Goal: Find specific page/section: Find specific page/section

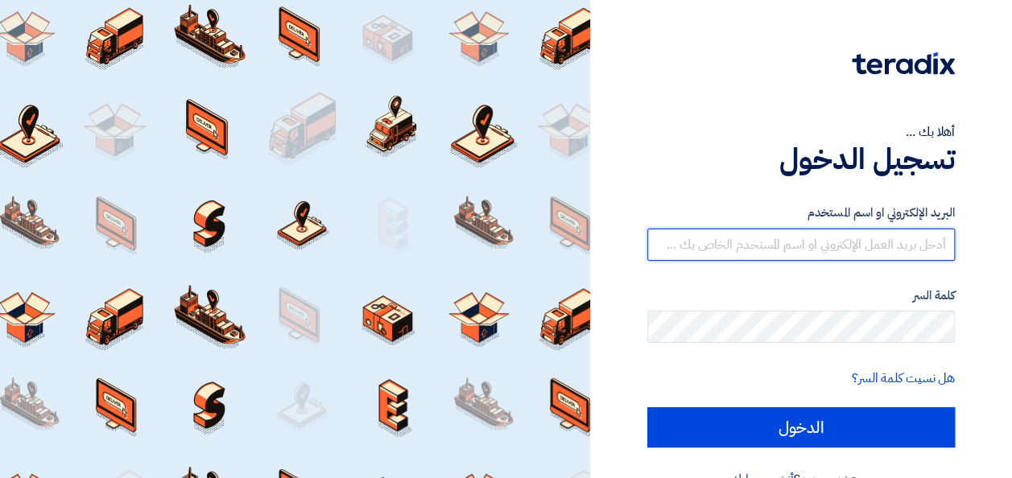
type input "[DOMAIN_NAME][EMAIL_ADDRESS][DOMAIN_NAME]"
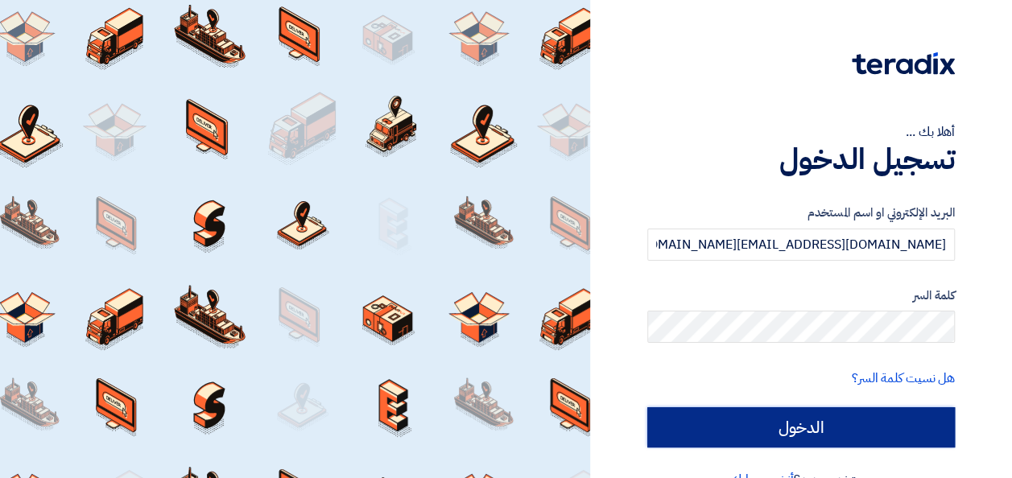
click at [798, 427] on input "الدخول" at bounding box center [800, 427] width 307 height 40
type input "Sign in"
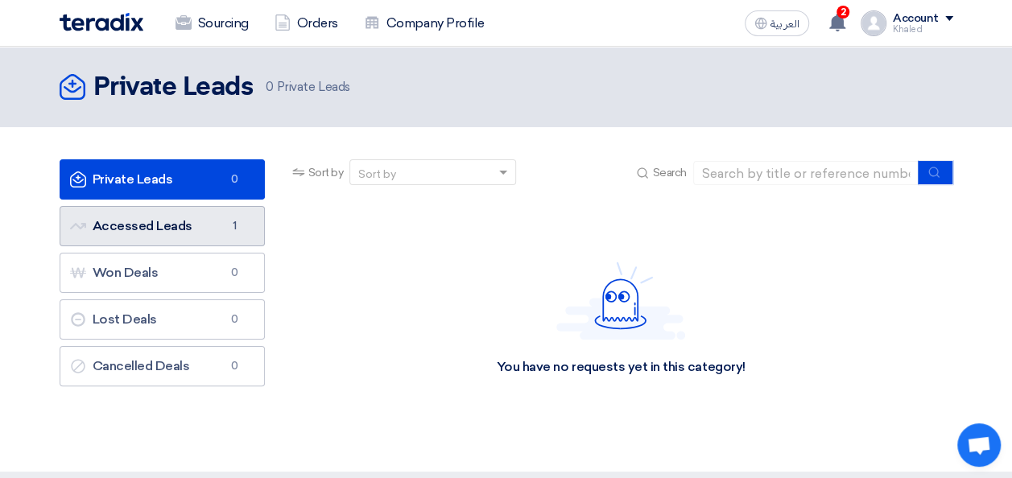
click at [166, 221] on link "Accessed Leads Accessed Leads 1" at bounding box center [162, 226] width 205 height 40
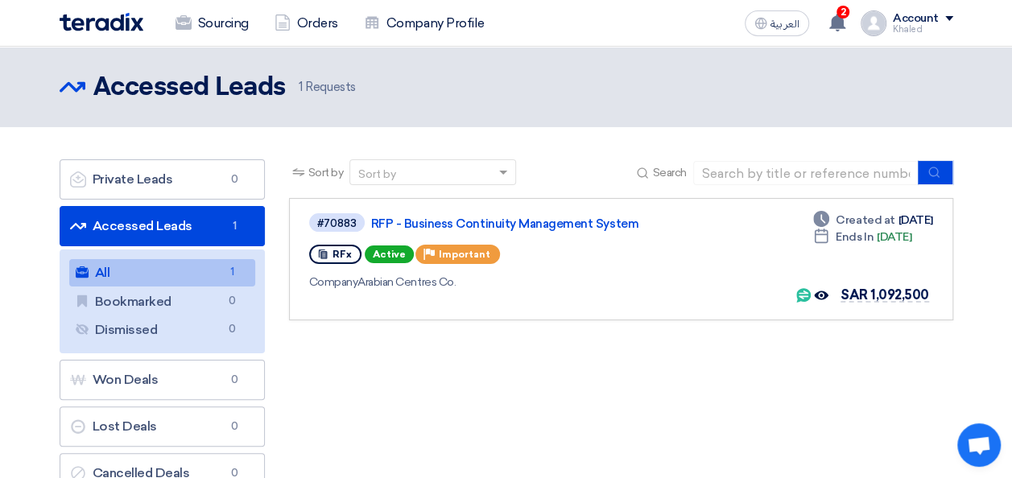
click at [560, 369] on div "Sort by Sort by Search Category Owner Type" at bounding box center [621, 330] width 688 height 342
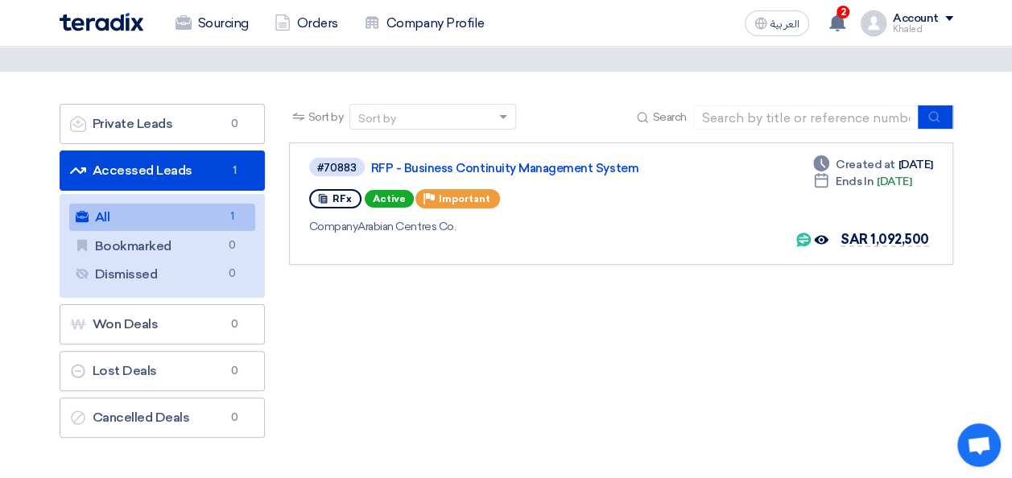
scroll to position [80, 0]
